Goal: Task Accomplishment & Management: Manage account settings

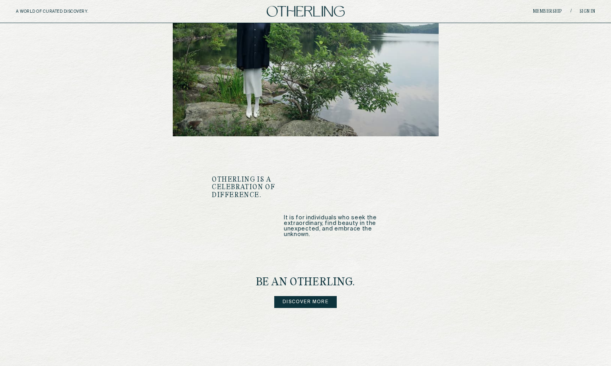
scroll to position [919, 0]
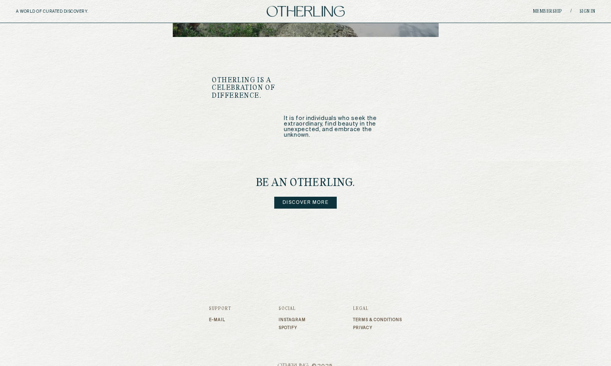
click at [308, 197] on link "Discover more" at bounding box center [305, 203] width 62 height 12
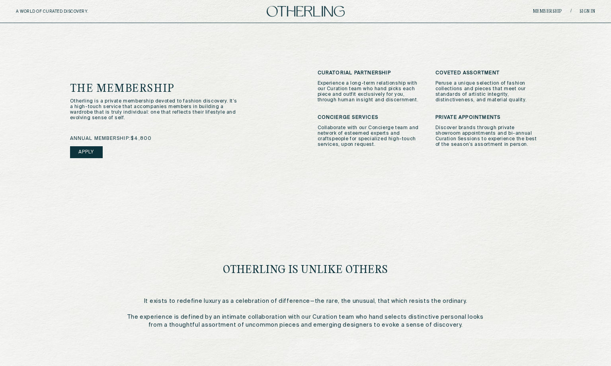
scroll to position [207, 0]
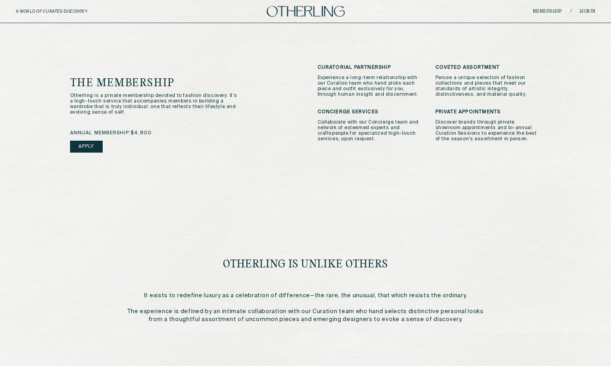
click at [584, 8] on div "A WORLD OF CURATED DISCOVERY. Membership / Sign in" at bounding box center [305, 11] width 611 height 23
click at [587, 11] on link "Sign in" at bounding box center [587, 11] width 16 height 5
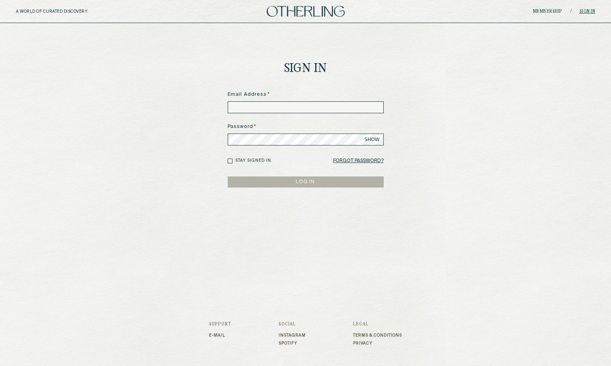
type input "**********"
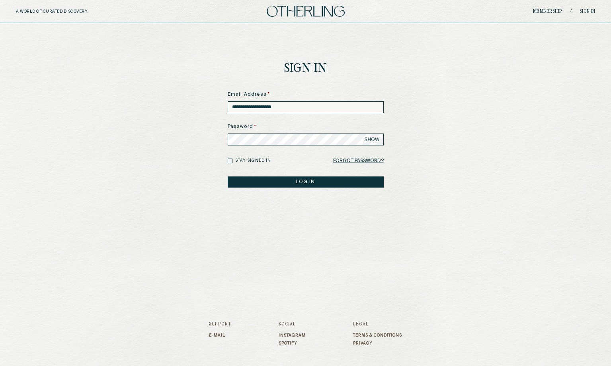
click at [298, 334] on link "Instagram" at bounding box center [292, 335] width 27 height 5
